Goal: Task Accomplishment & Management: Complete application form

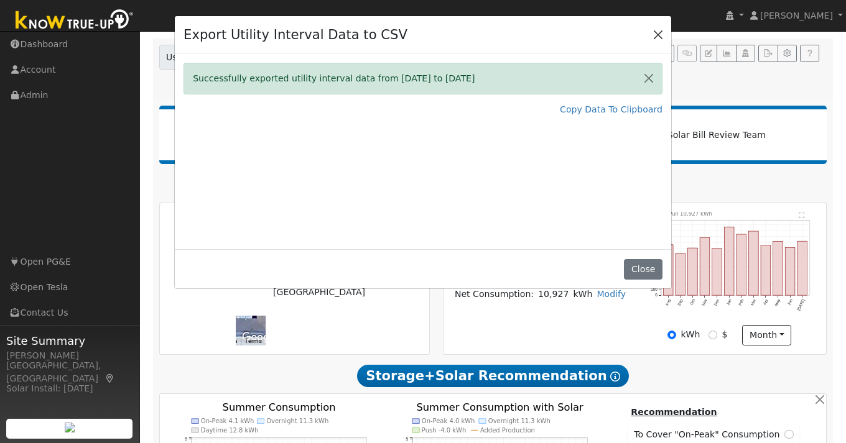
scroll to position [81, 0]
click at [657, 37] on button "Close" at bounding box center [657, 33] width 17 height 17
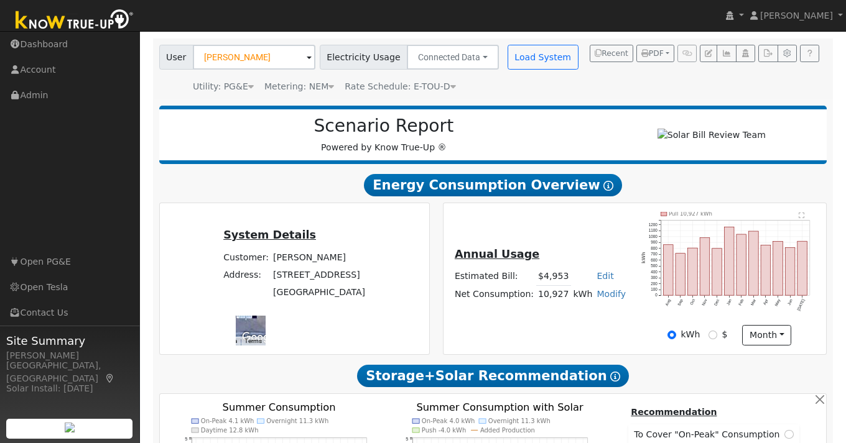
scroll to position [0, 0]
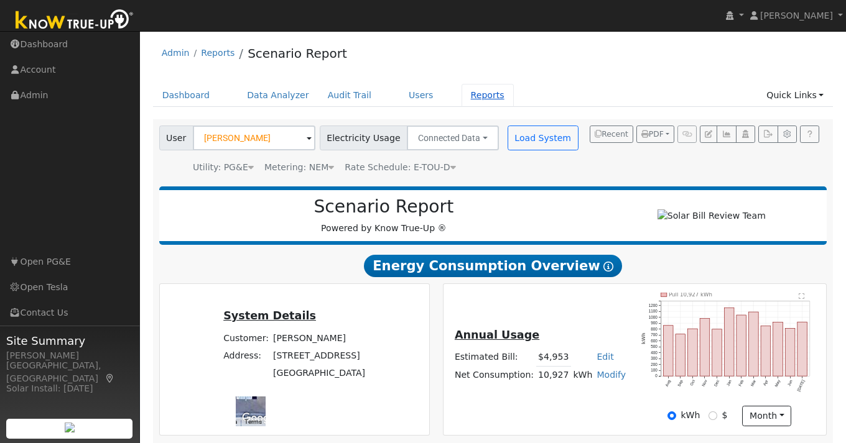
click at [487, 92] on link "Reports" at bounding box center [487, 95] width 52 height 23
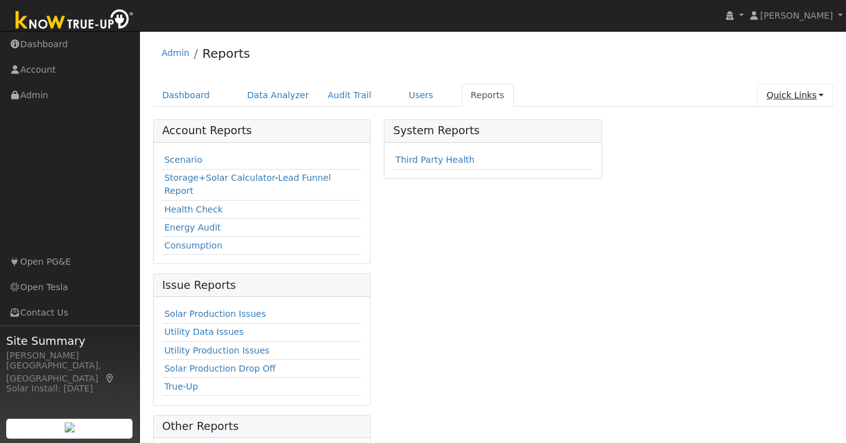
click at [818, 95] on link "Quick Links" at bounding box center [795, 95] width 76 height 23
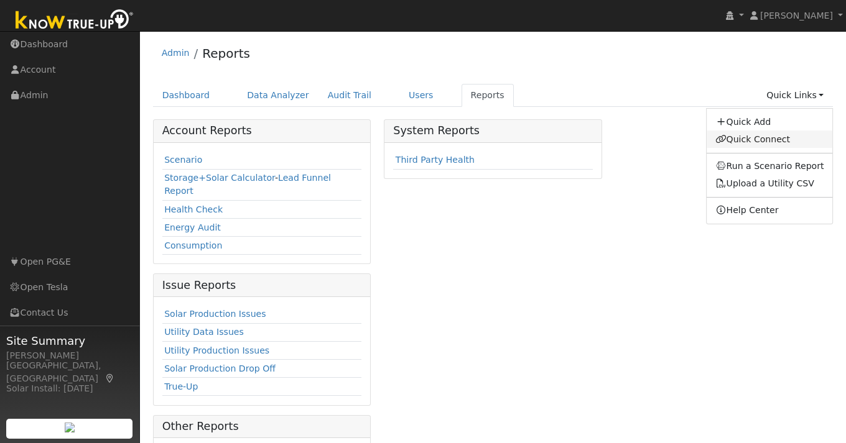
click at [762, 141] on link "Quick Connect" at bounding box center [770, 139] width 126 height 17
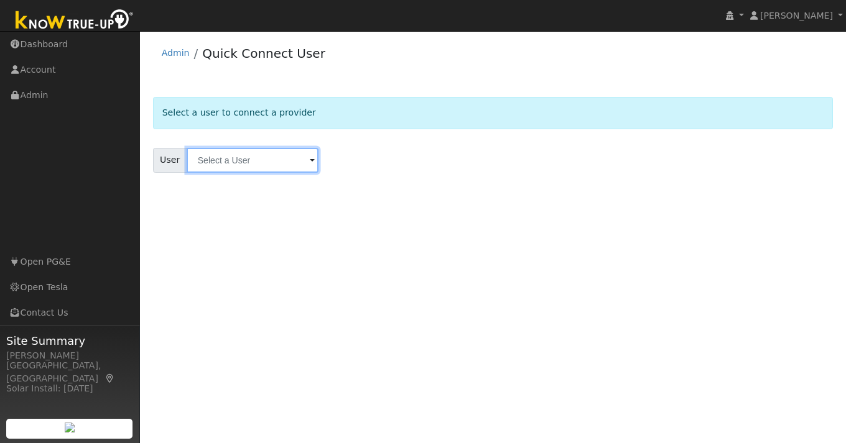
click at [272, 162] on input "text" at bounding box center [253, 160] width 132 height 25
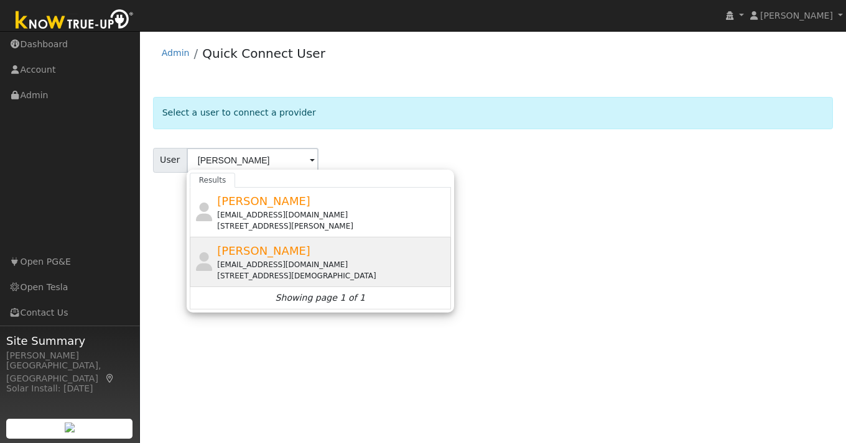
click at [259, 261] on div "[EMAIL_ADDRESS][DOMAIN_NAME]" at bounding box center [332, 264] width 231 height 11
type input "Joseph Lui"
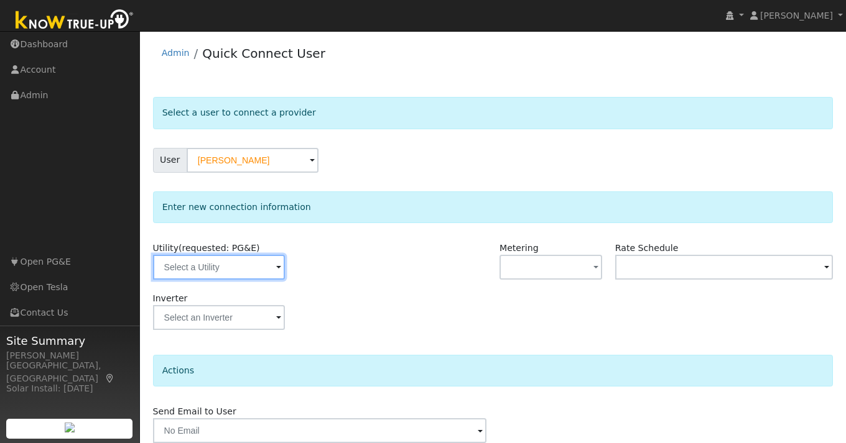
click at [259, 261] on input "text" at bounding box center [219, 267] width 132 height 25
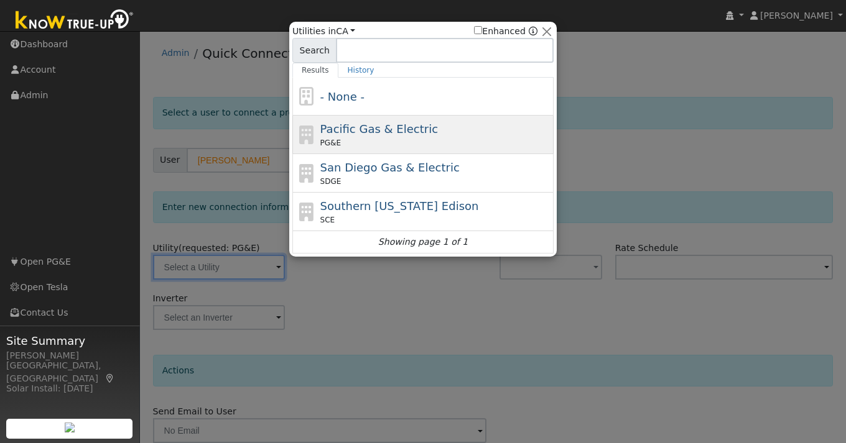
click at [386, 140] on div "PG&E" at bounding box center [435, 142] width 231 height 11
type input "PG&E"
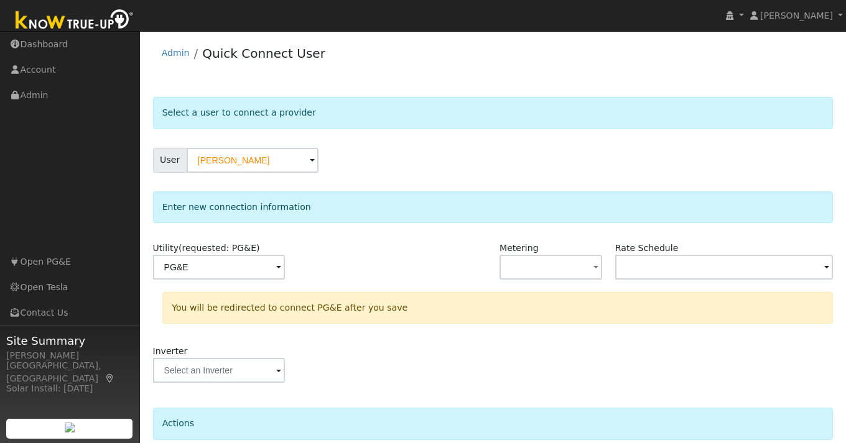
scroll to position [105, 0]
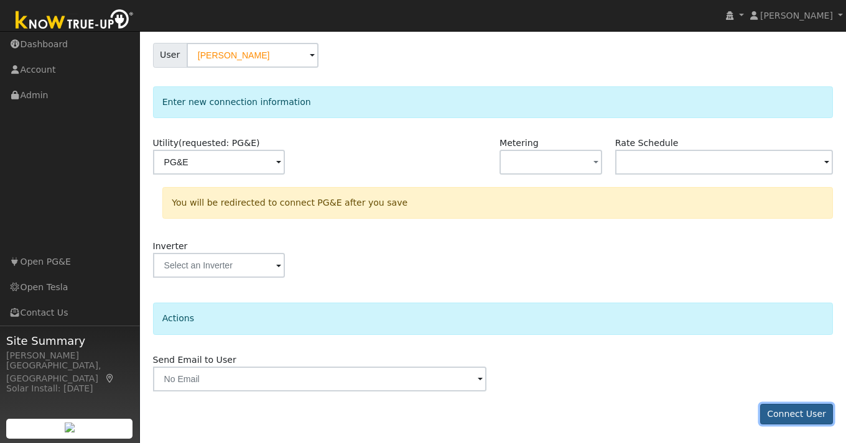
click at [809, 410] on button "Connect User" at bounding box center [796, 414] width 73 height 21
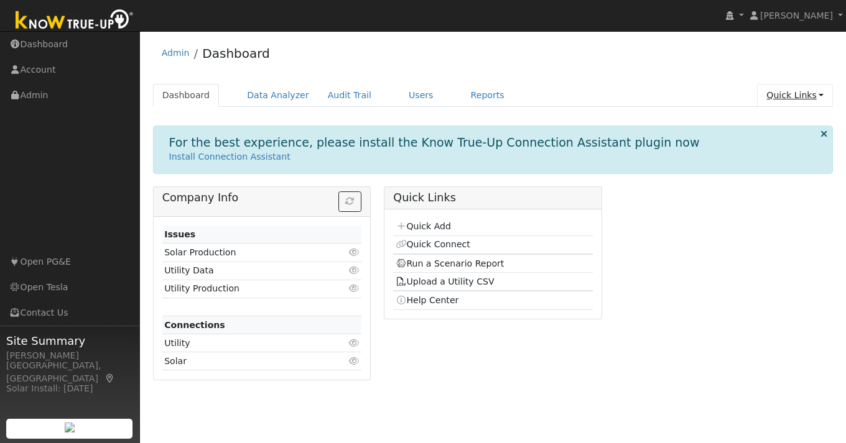
click at [823, 91] on link "Quick Links" at bounding box center [795, 95] width 76 height 23
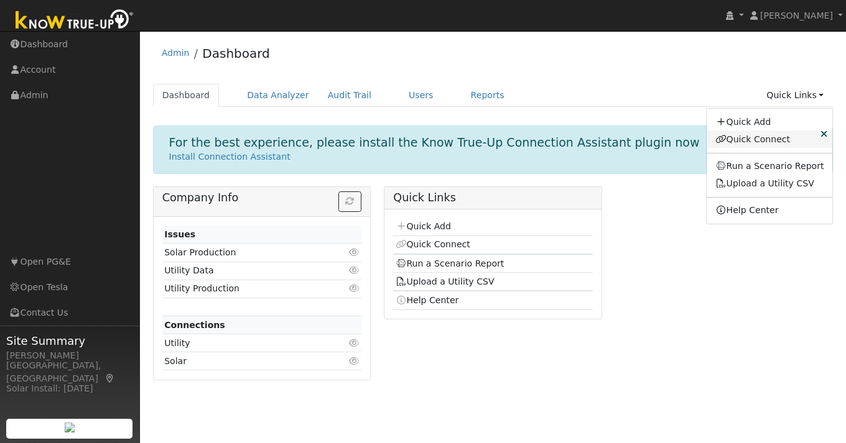
click at [744, 139] on link "Quick Connect" at bounding box center [770, 139] width 126 height 17
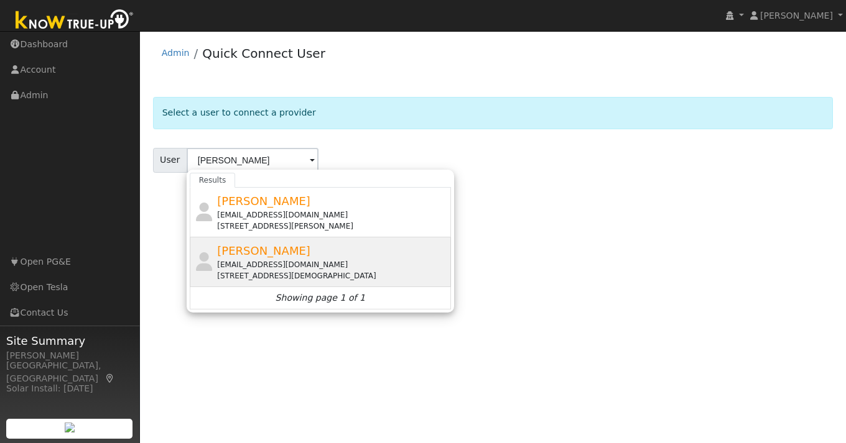
click at [264, 254] on span "[PERSON_NAME]" at bounding box center [263, 250] width 93 height 13
type input "[PERSON_NAME]"
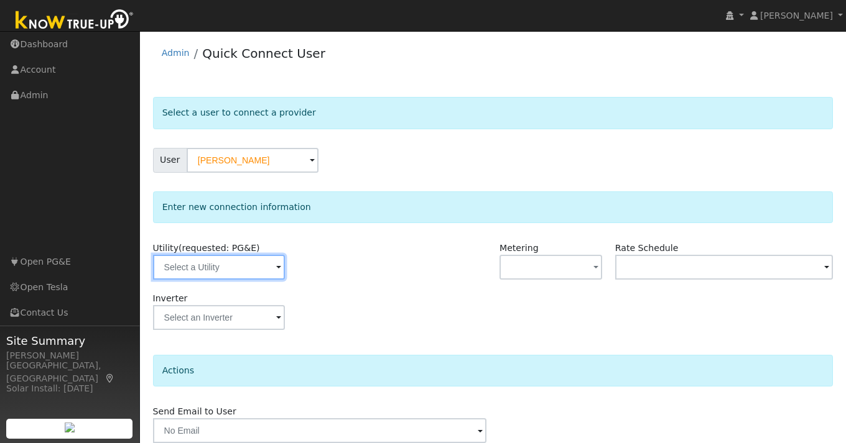
click at [266, 268] on input "text" at bounding box center [219, 267] width 132 height 25
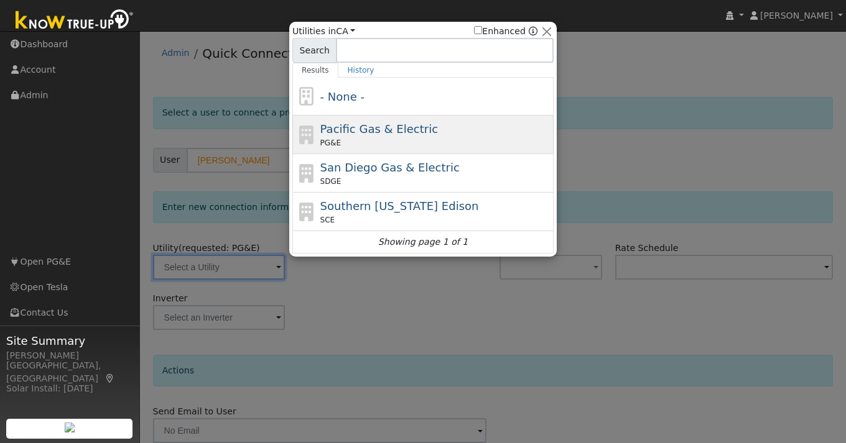
click at [385, 132] on span "Pacific Gas & Electric" at bounding box center [379, 129] width 118 height 13
type input "PG&E"
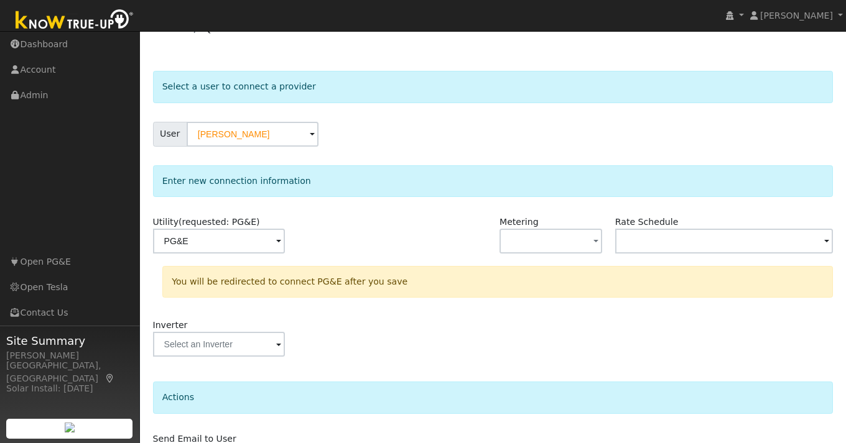
scroll to position [105, 0]
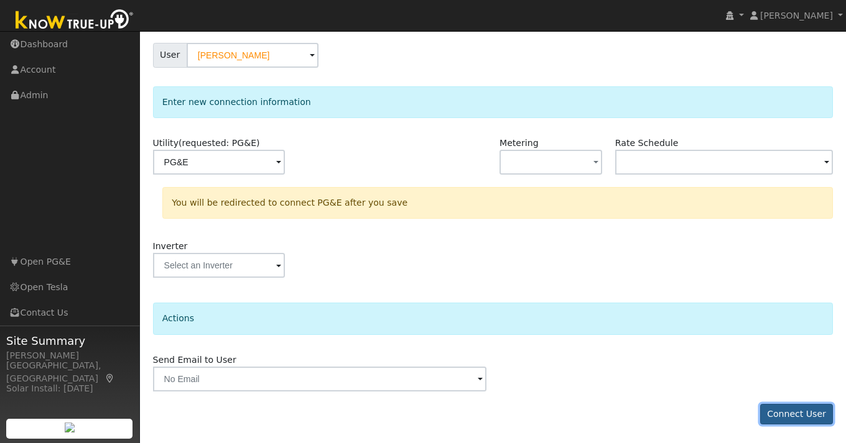
click at [791, 415] on button "Connect User" at bounding box center [796, 414] width 73 height 21
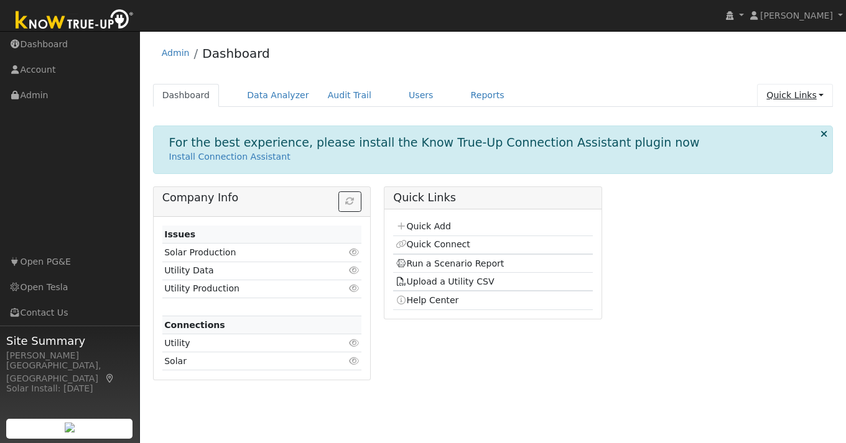
click at [827, 94] on link "Quick Links" at bounding box center [795, 95] width 76 height 23
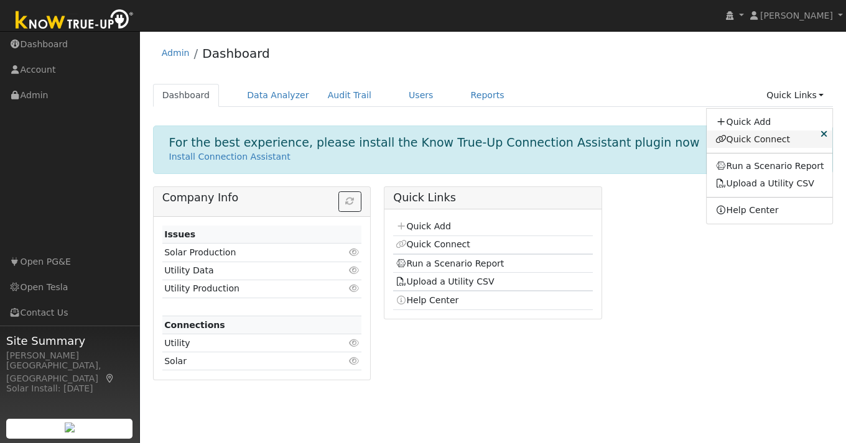
click at [766, 144] on link "Quick Connect" at bounding box center [770, 139] width 126 height 17
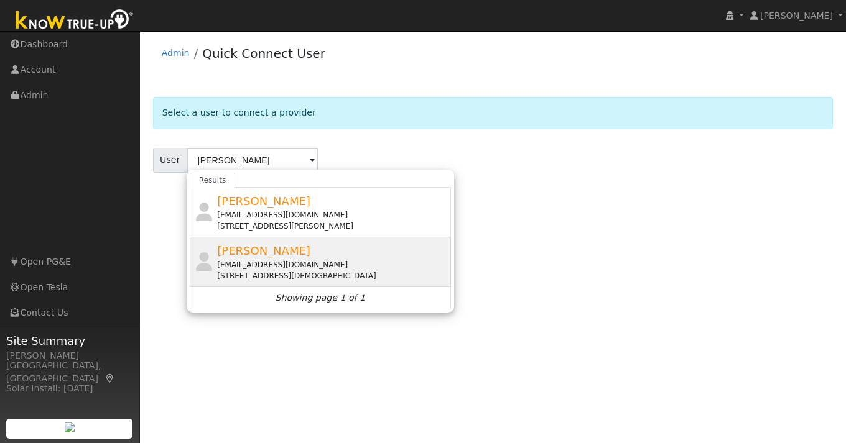
click at [248, 257] on span "[PERSON_NAME]" at bounding box center [263, 250] width 93 height 13
type input "[PERSON_NAME]"
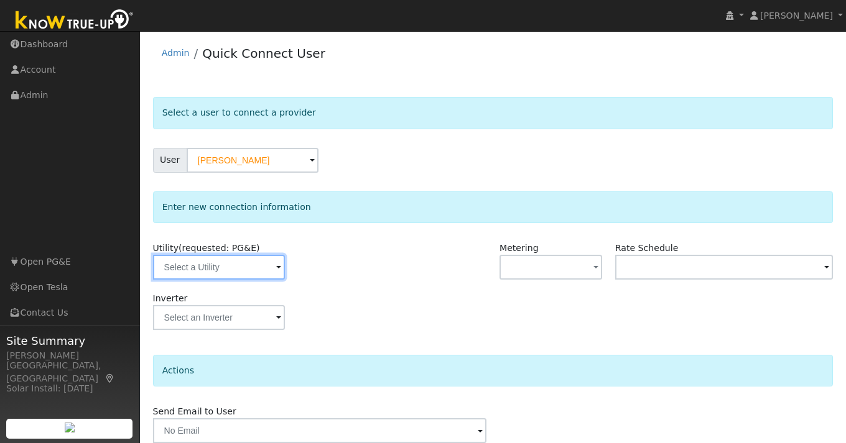
click at [259, 270] on input "text" at bounding box center [219, 267] width 132 height 25
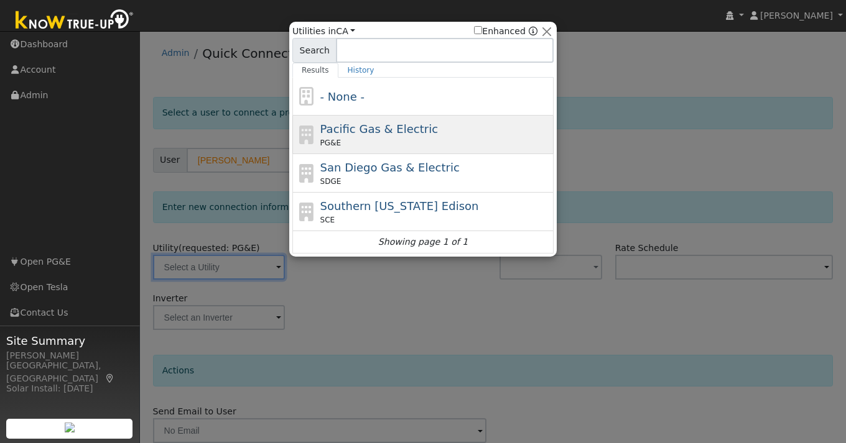
click at [350, 136] on div "Pacific Gas & Electric PG&E" at bounding box center [435, 135] width 231 height 28
type input "PG&E"
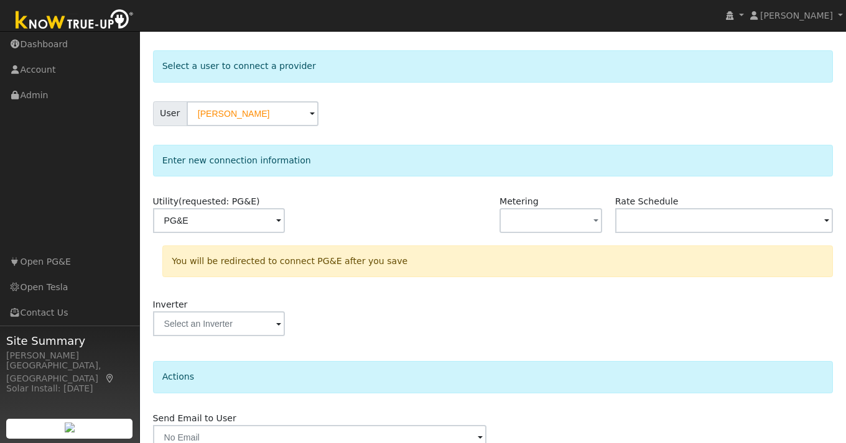
scroll to position [105, 0]
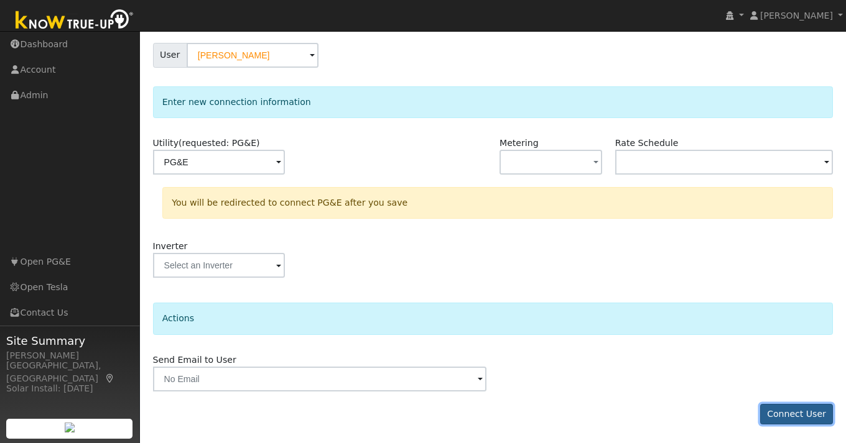
click at [795, 419] on button "Connect User" at bounding box center [796, 414] width 73 height 21
